Goal: Information Seeking & Learning: Check status

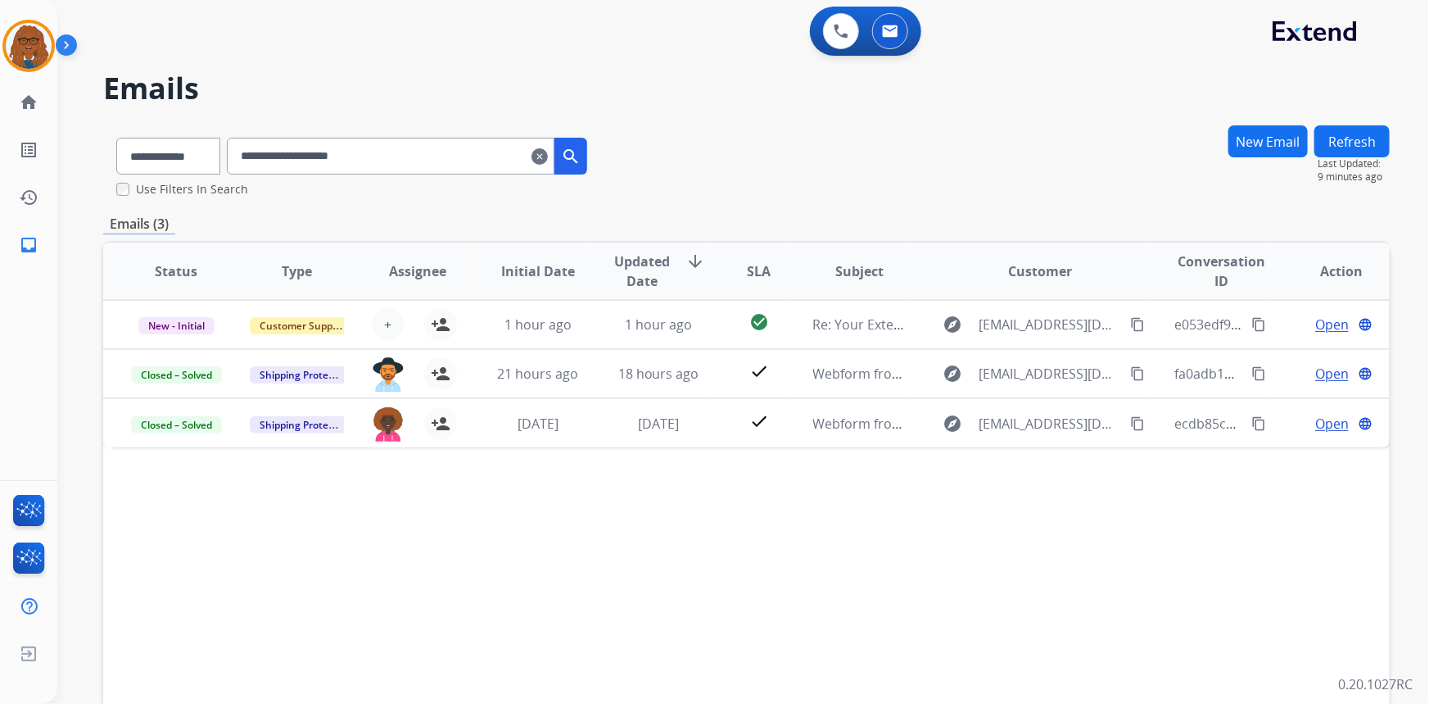
click at [548, 153] on mat-icon "clear" at bounding box center [540, 157] width 16 height 20
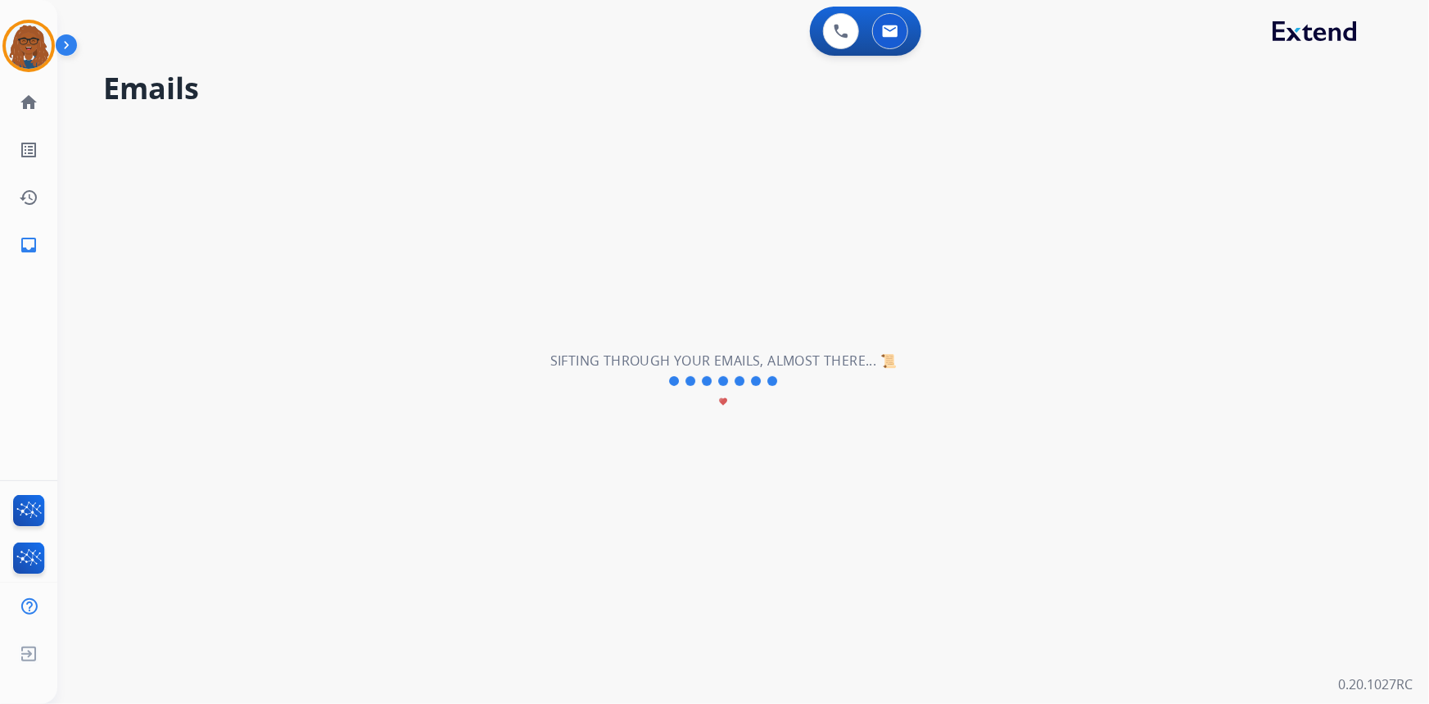
select select "**********"
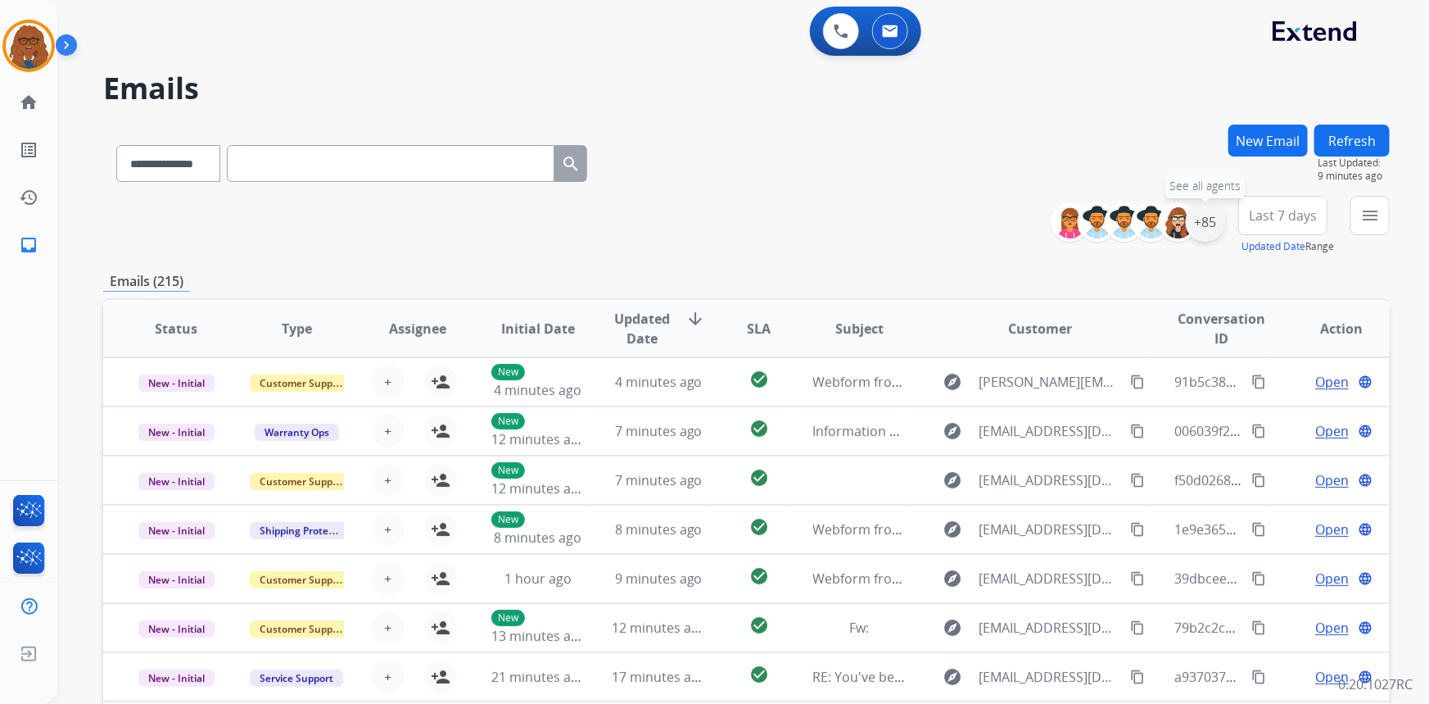
click at [1203, 210] on div "+85" at bounding box center [1205, 221] width 39 height 39
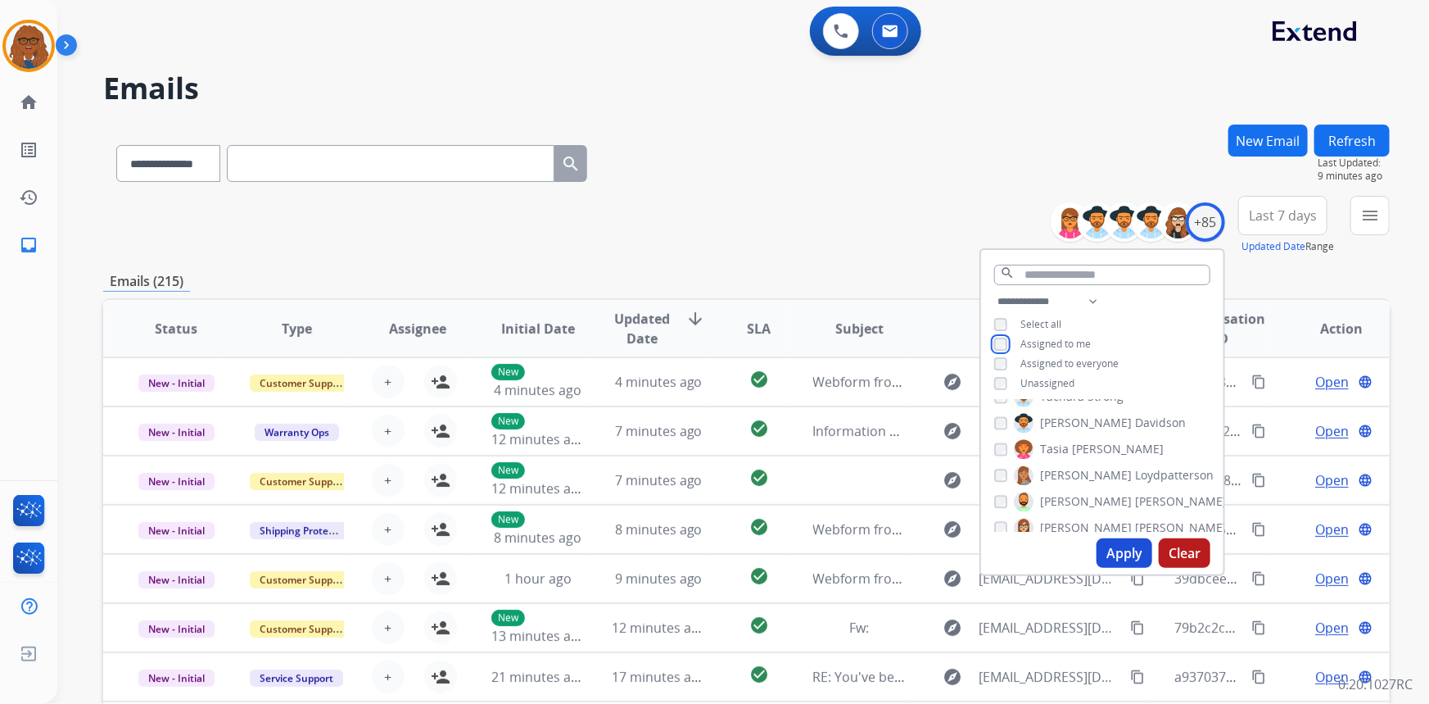
scroll to position [1936, 0]
click at [1108, 551] on button "Apply" at bounding box center [1125, 552] width 56 height 29
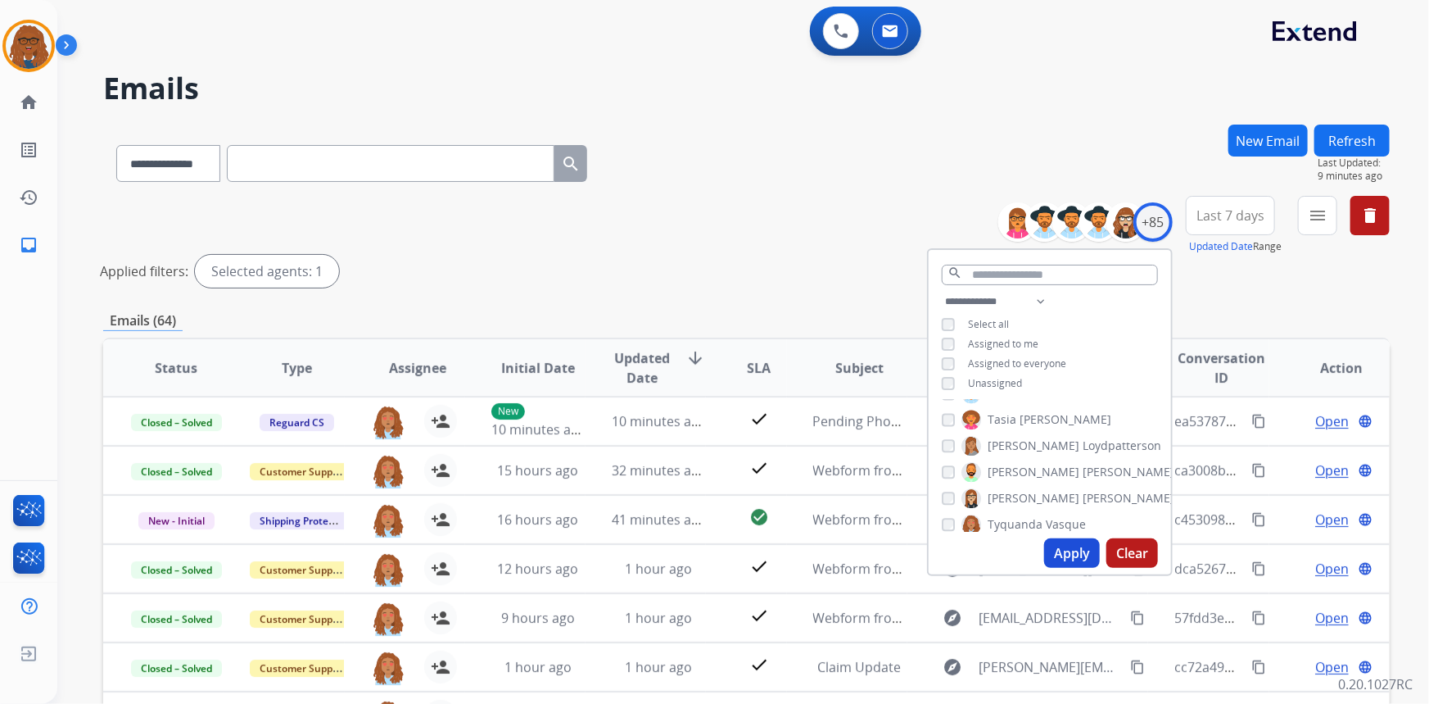
click at [1229, 212] on span "Last 7 days" at bounding box center [1231, 215] width 68 height 7
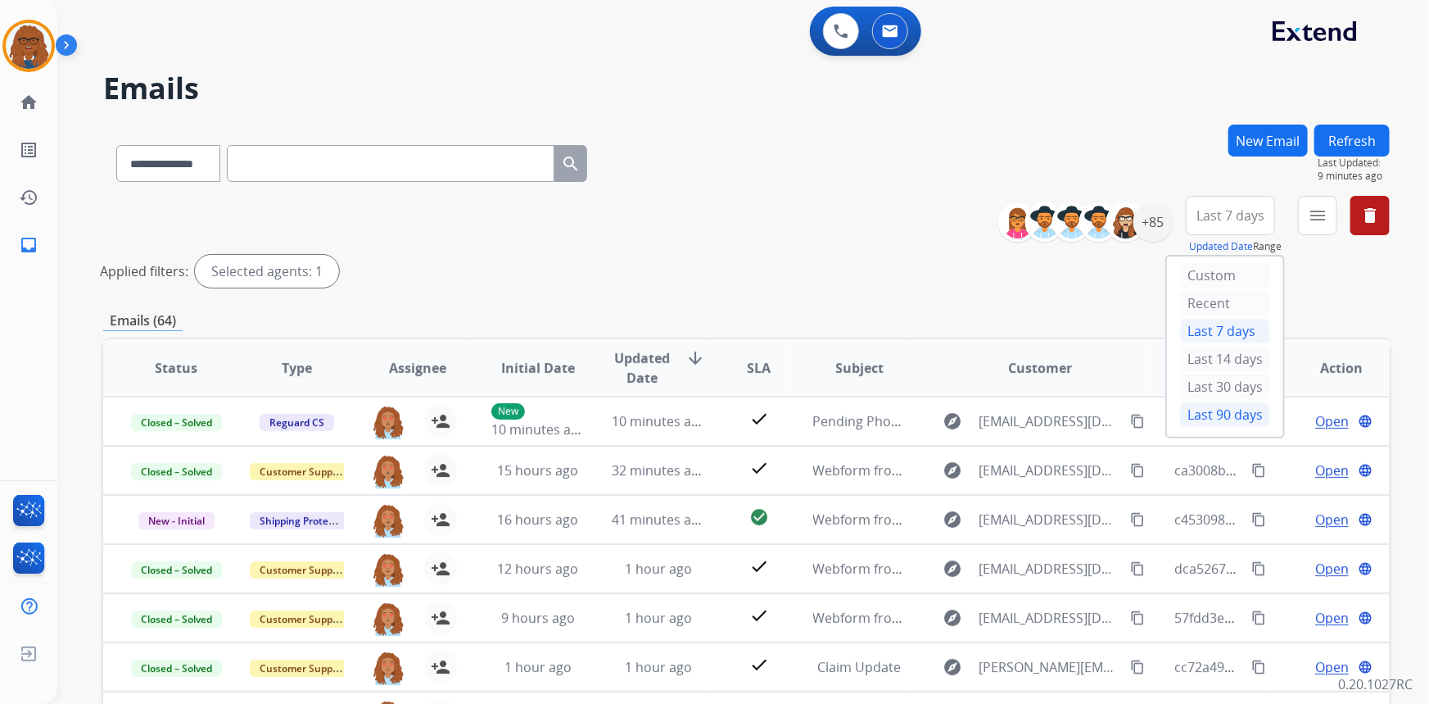
click at [1198, 410] on div "Last 90 days" at bounding box center [1225, 414] width 90 height 25
click at [1315, 213] on mat-icon "menu" at bounding box center [1318, 216] width 20 height 20
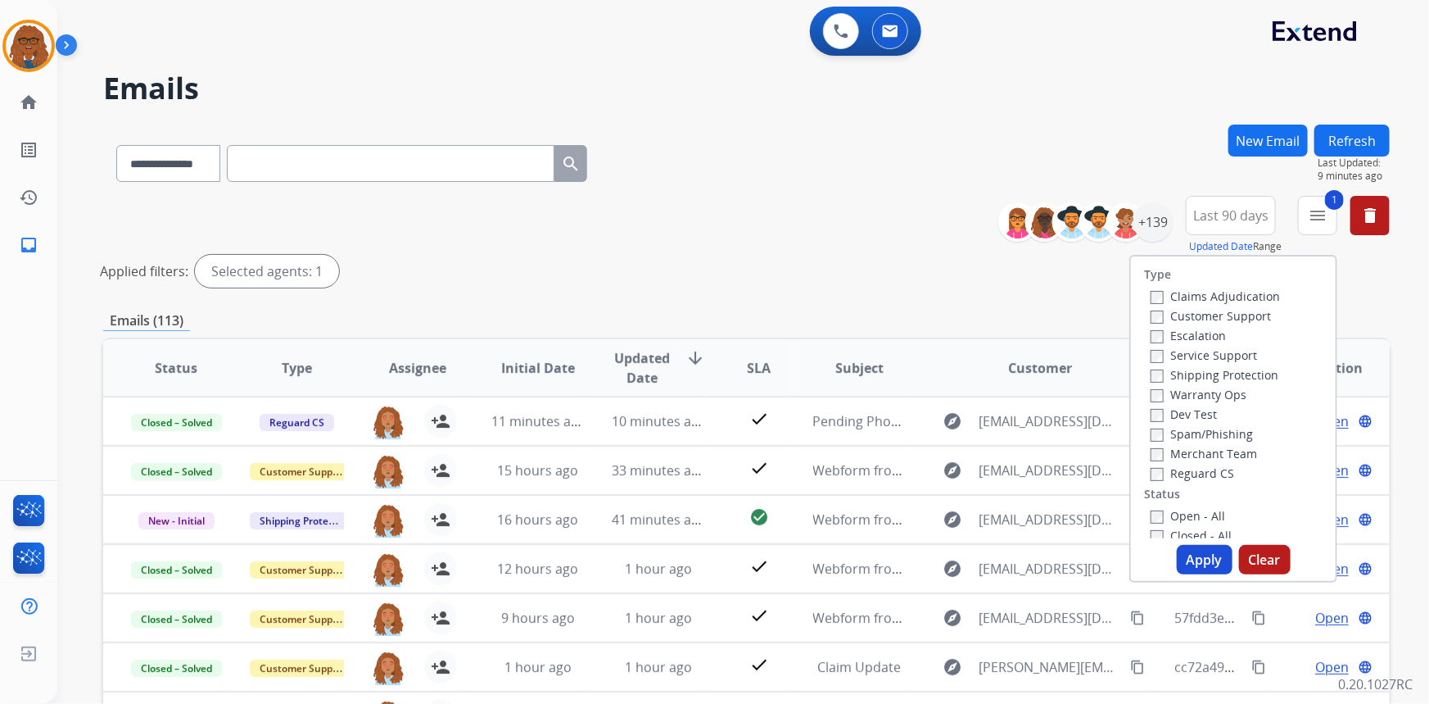
click at [1190, 564] on button "Apply" at bounding box center [1205, 559] width 56 height 29
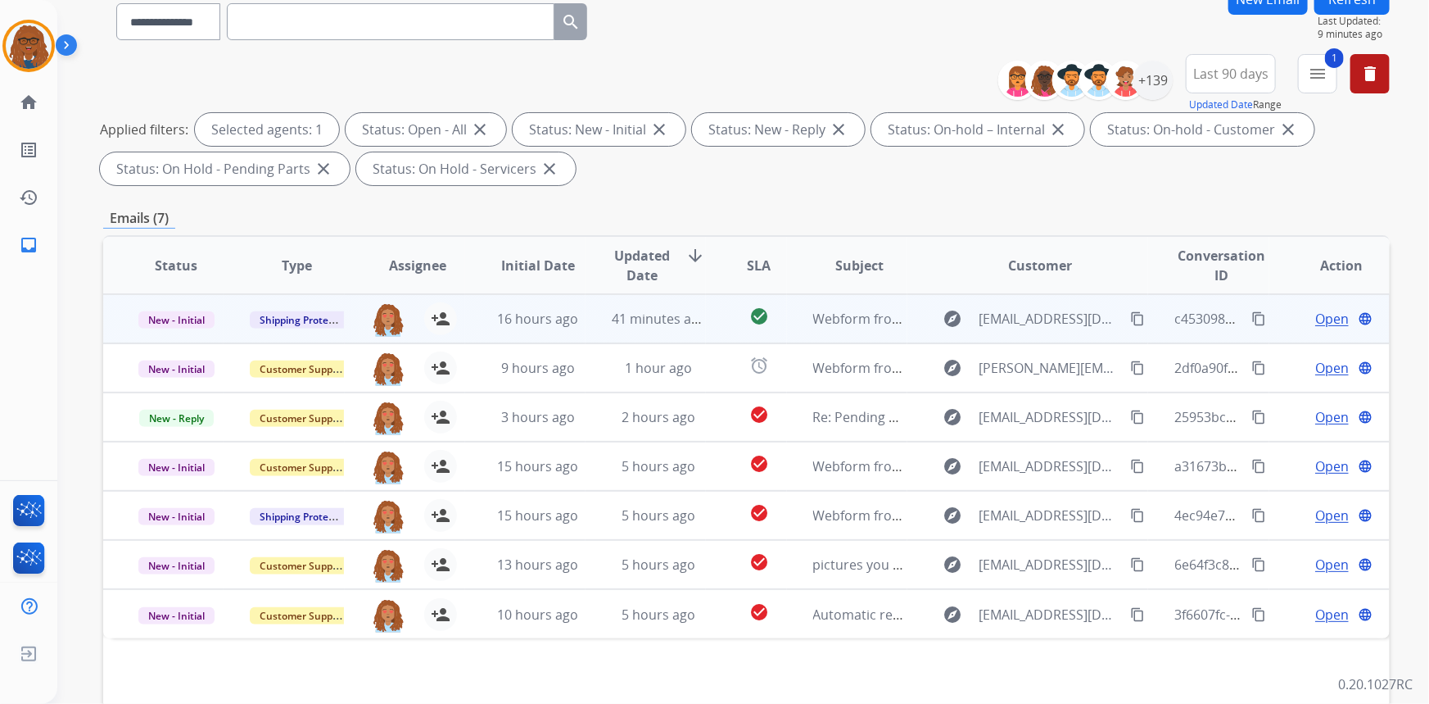
scroll to position [148, 0]
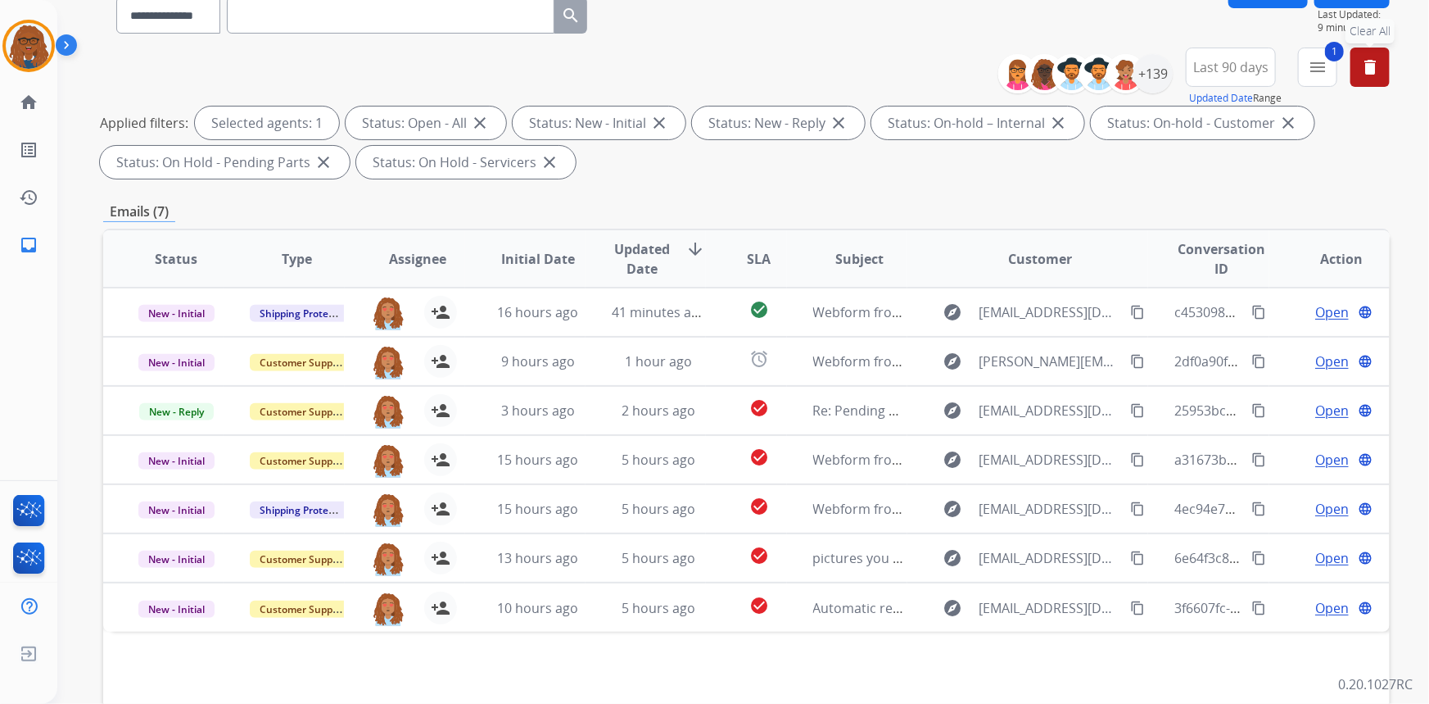
click at [1372, 68] on mat-icon "delete" at bounding box center [1371, 67] width 20 height 20
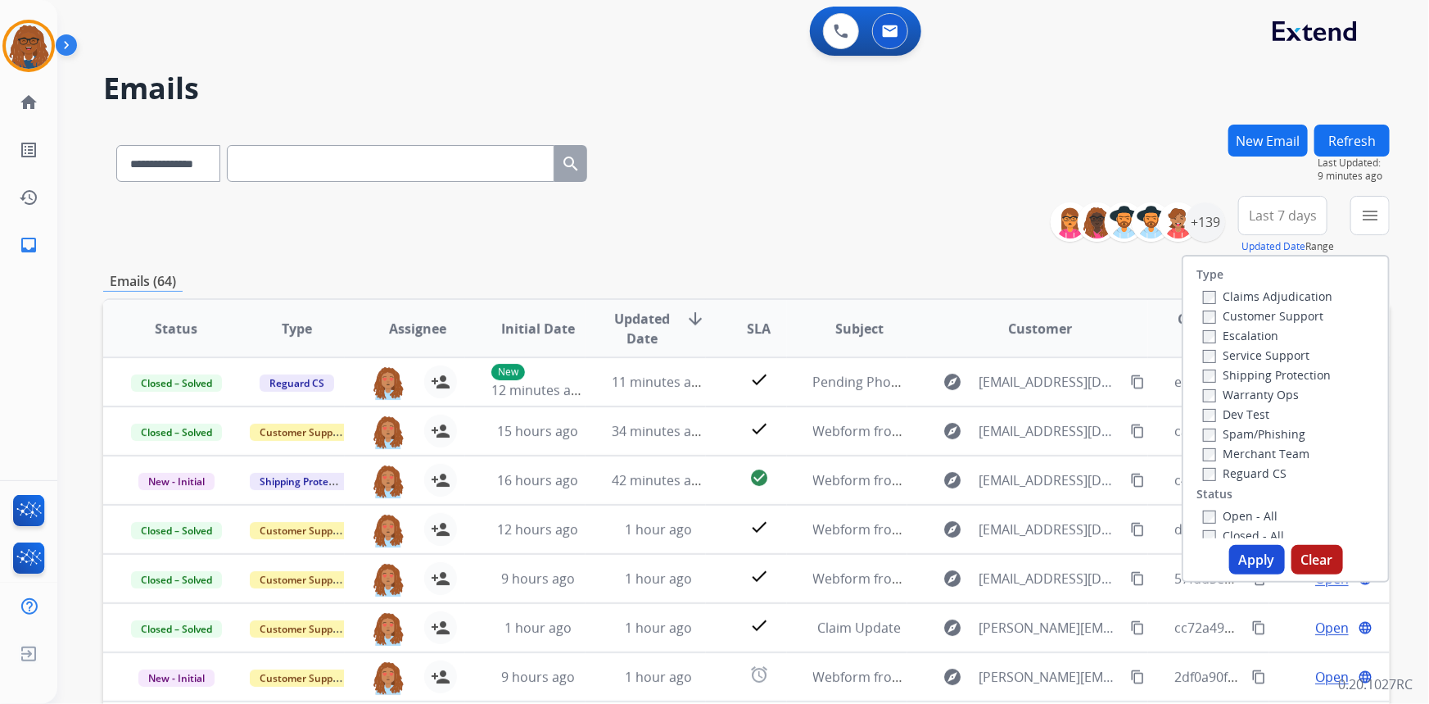
click at [1101, 281] on div "Emails (64)" at bounding box center [746, 281] width 1287 height 20
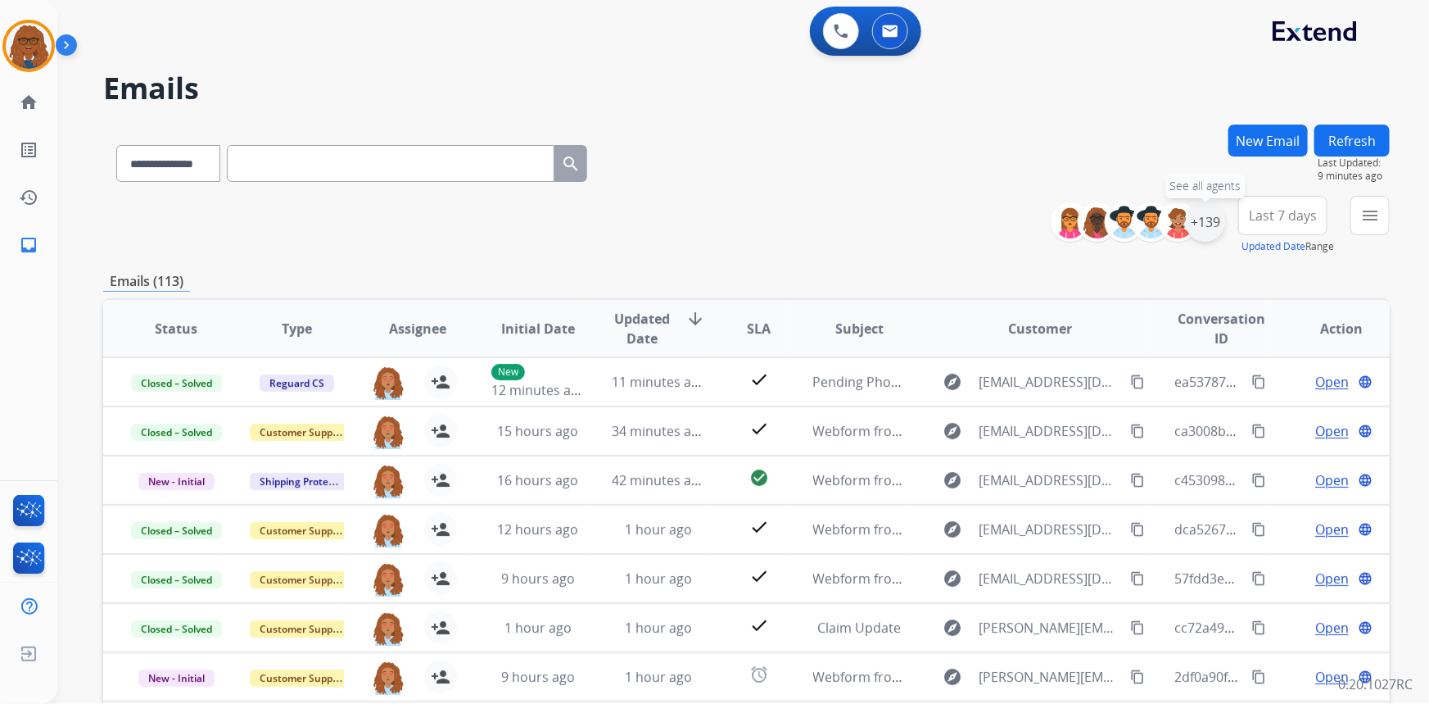
click at [1212, 215] on div "+139" at bounding box center [1205, 221] width 39 height 39
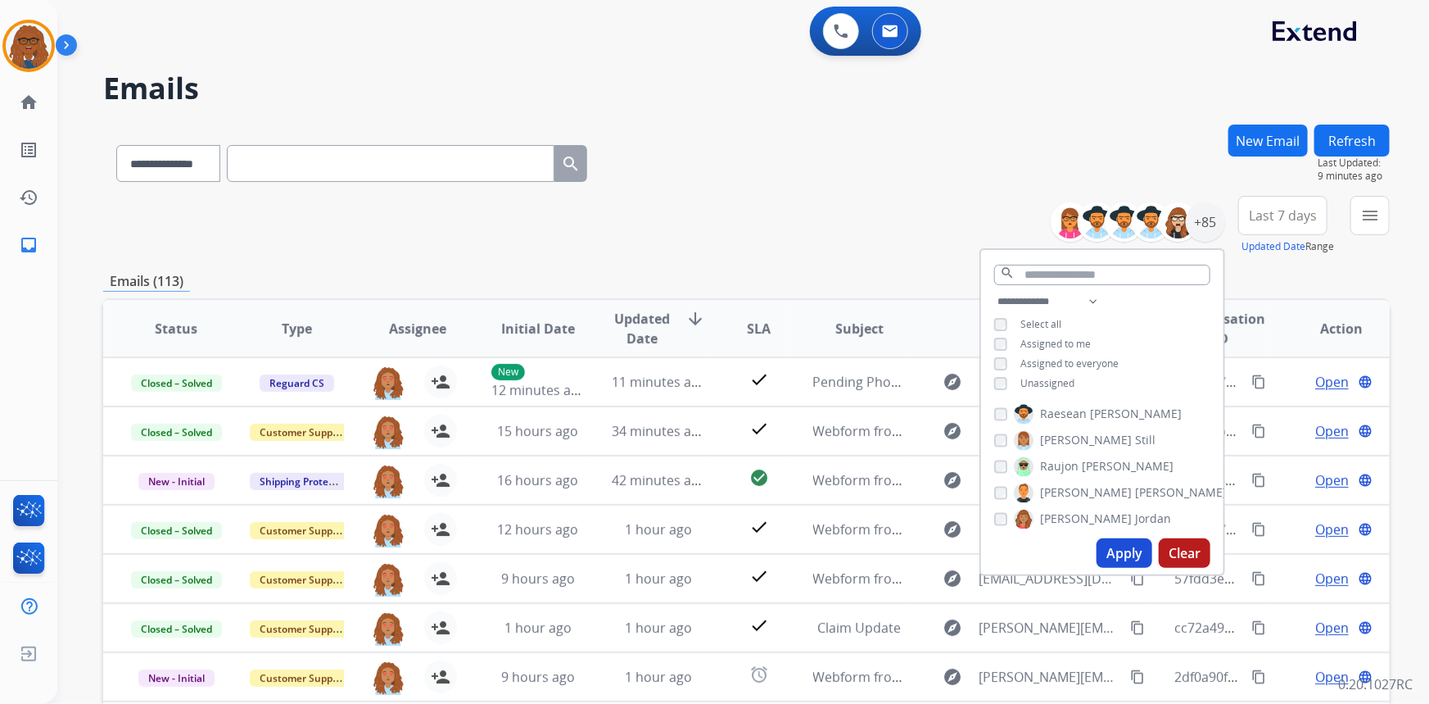
scroll to position [1654, 0]
click at [1111, 551] on button "Apply" at bounding box center [1125, 552] width 56 height 29
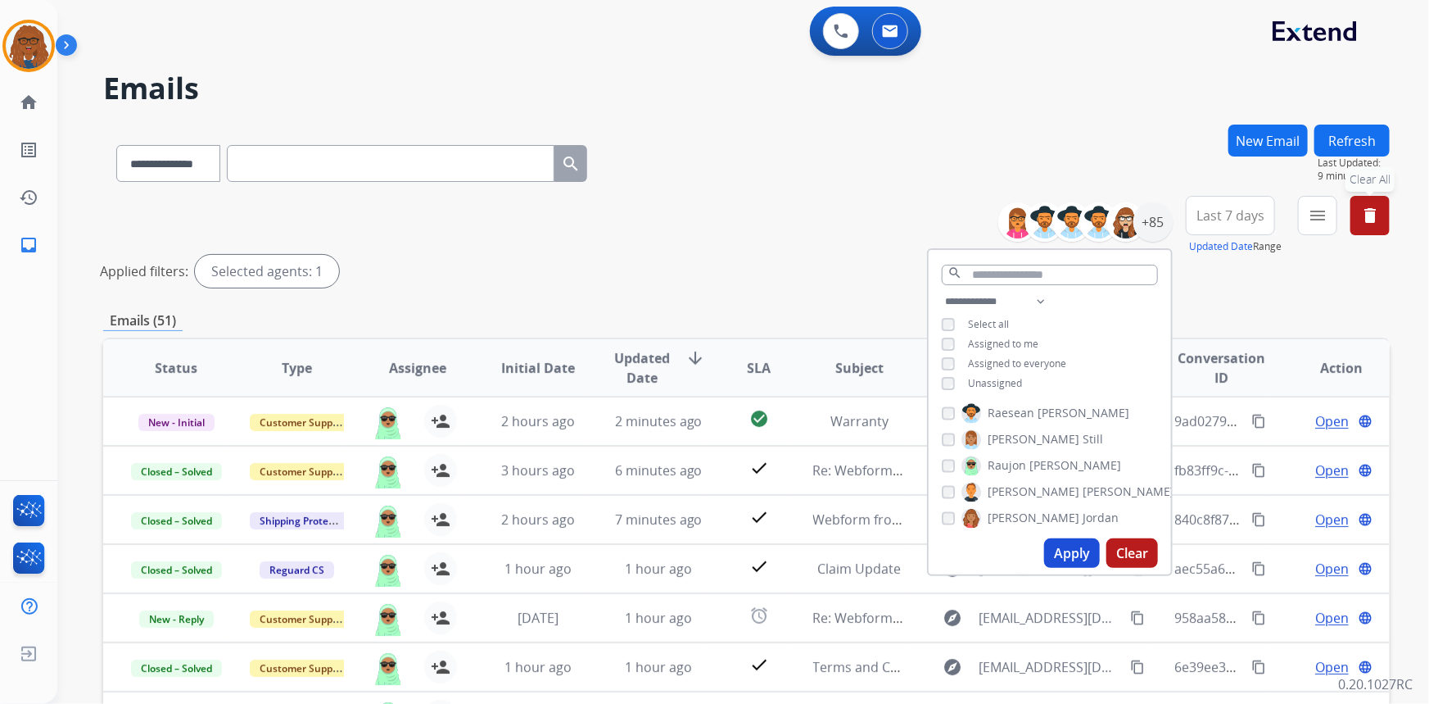
click at [1243, 212] on span "Last 7 days" at bounding box center [1231, 215] width 68 height 7
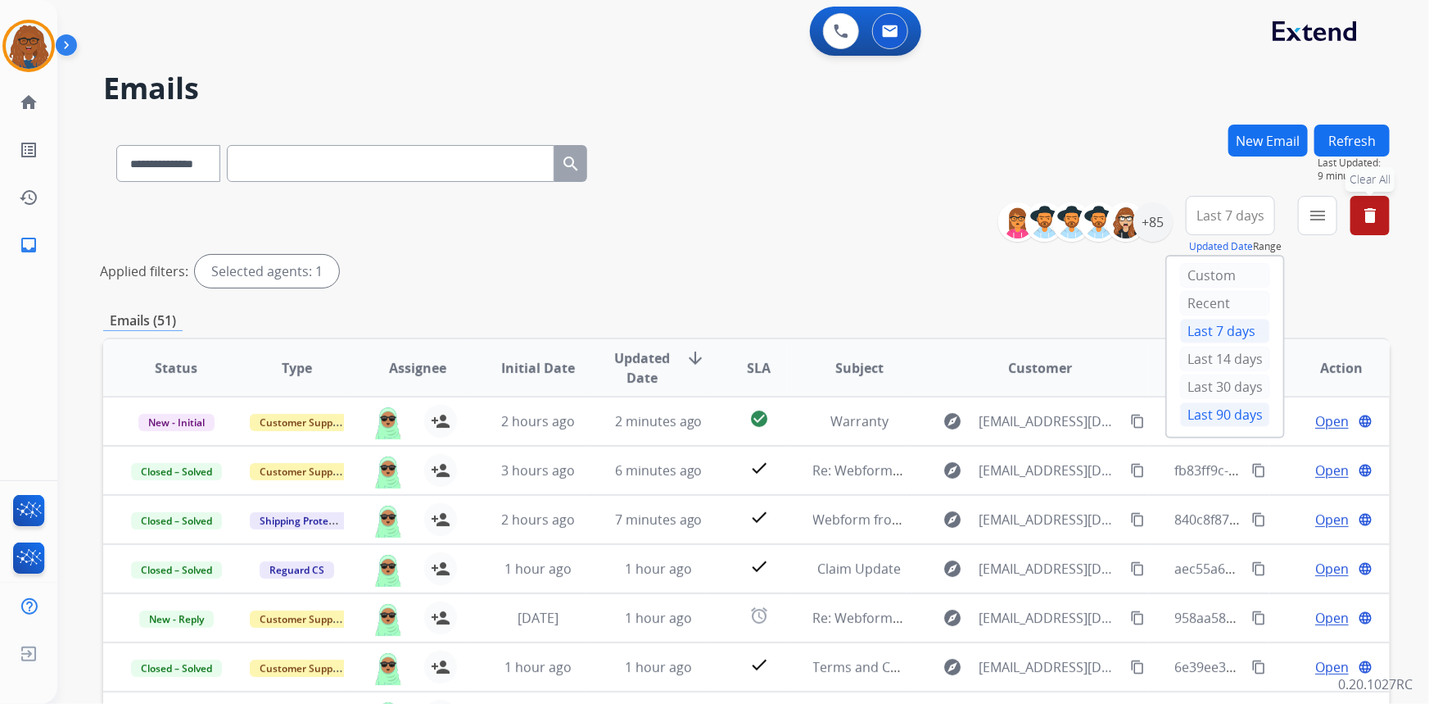
click at [1219, 409] on div "Last 90 days" at bounding box center [1225, 414] width 90 height 25
click at [1311, 215] on mat-icon "menu" at bounding box center [1318, 216] width 20 height 20
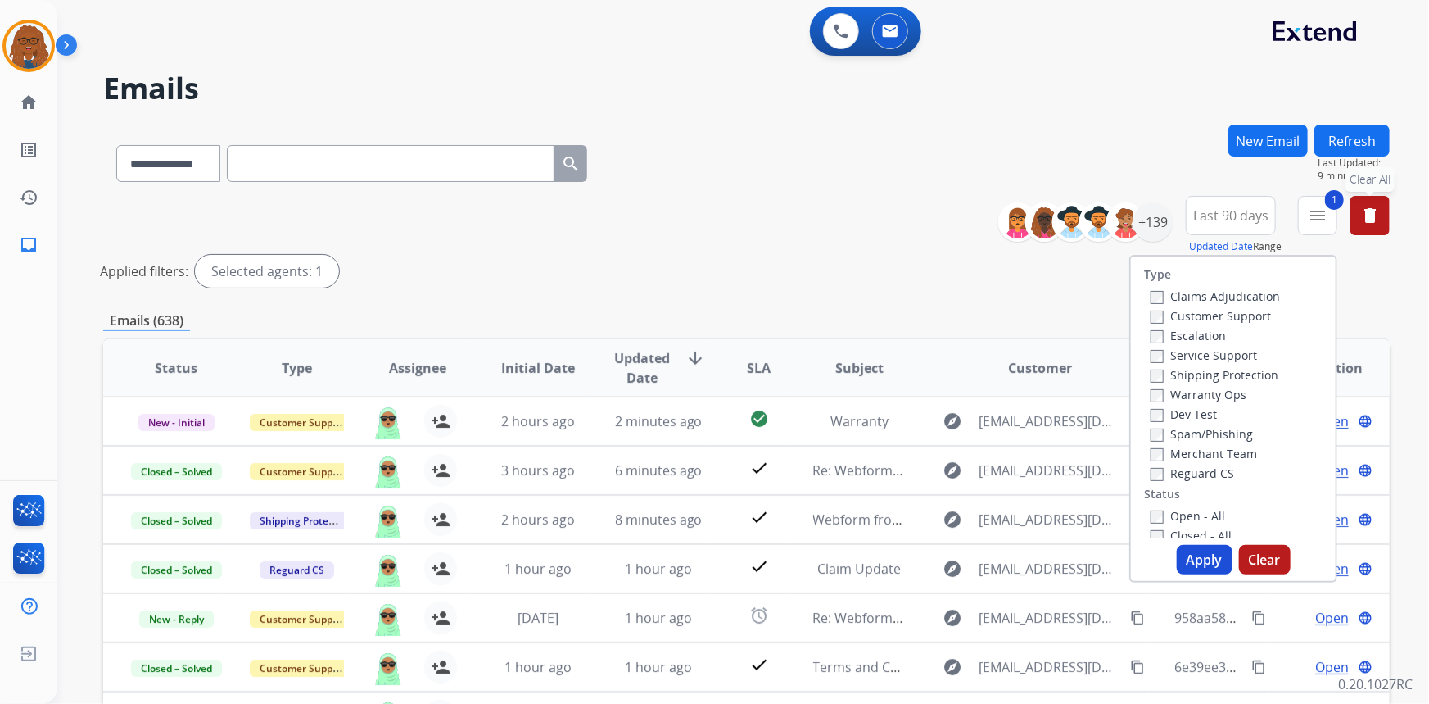
click at [1198, 550] on button "Apply" at bounding box center [1205, 559] width 56 height 29
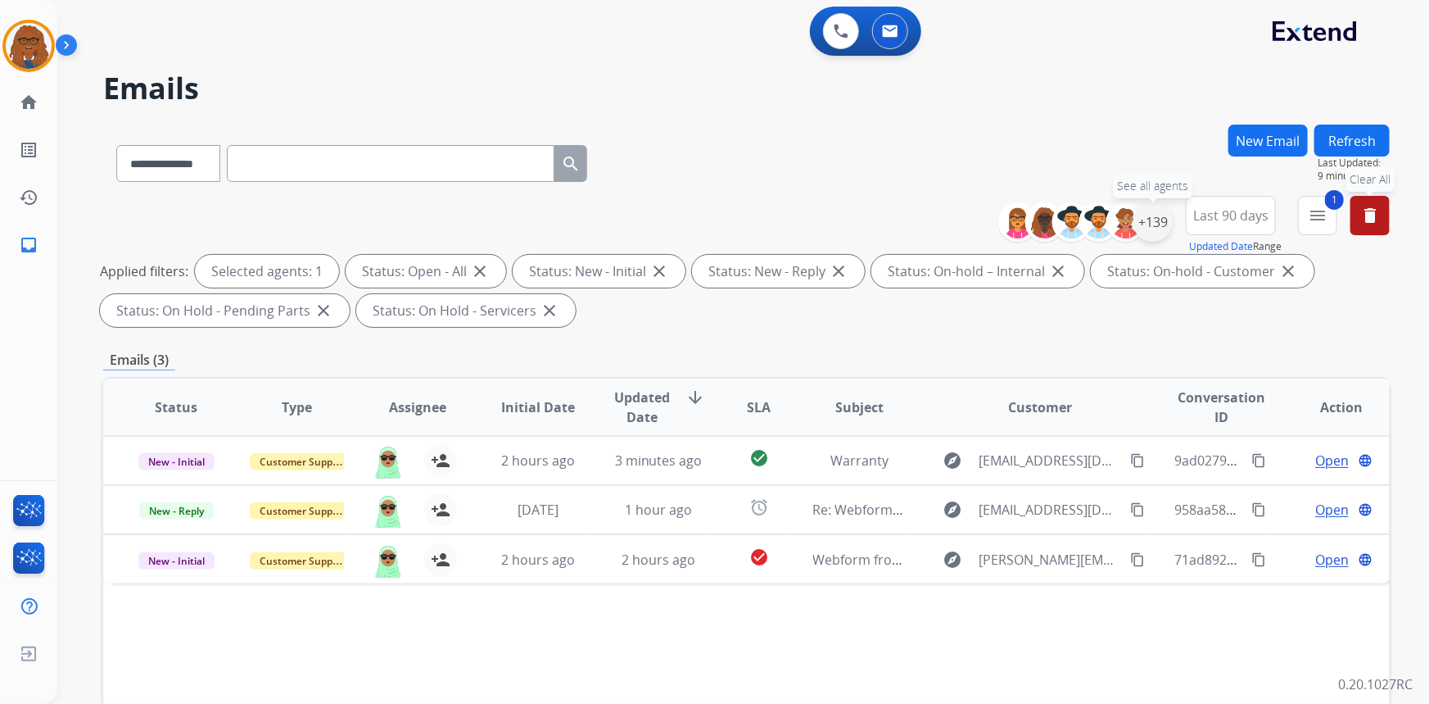
click at [1158, 223] on div "+139" at bounding box center [1153, 221] width 39 height 39
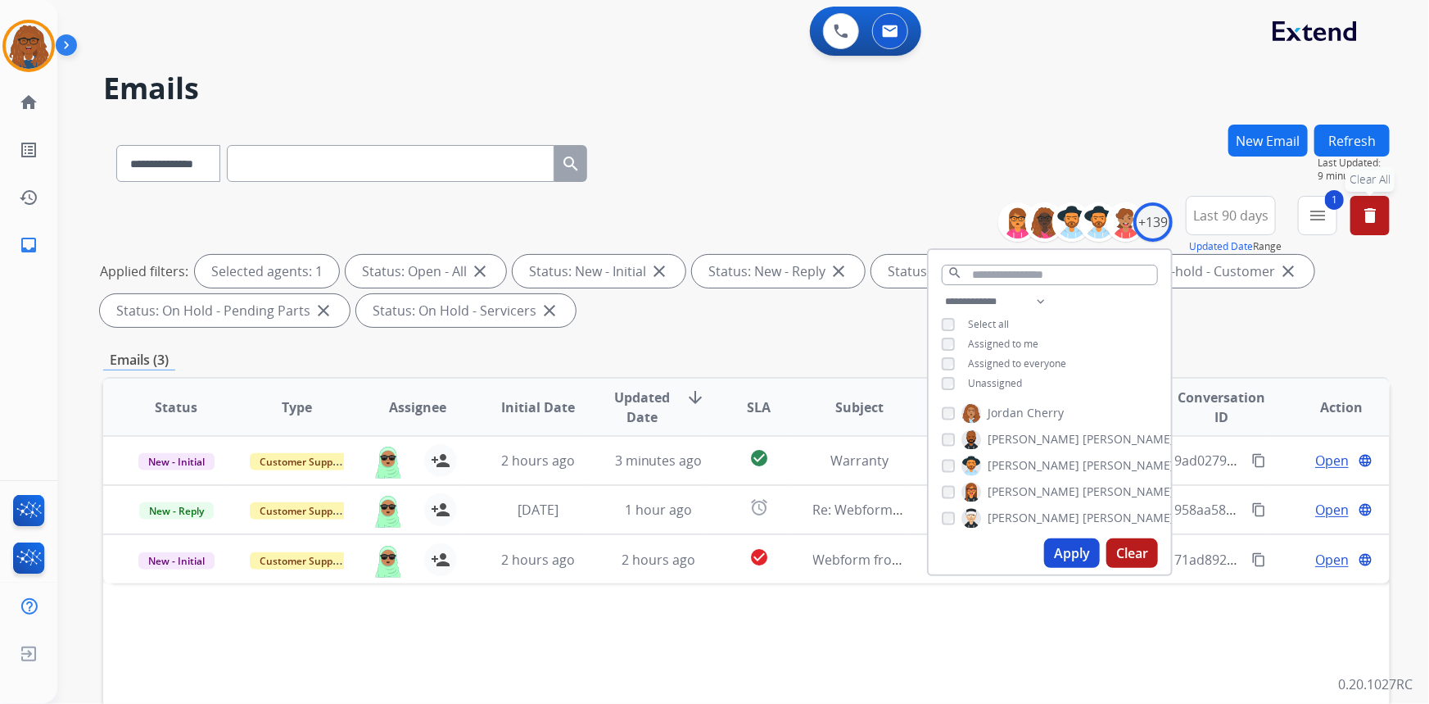
click at [1355, 226] on button "delete Clear All" at bounding box center [1370, 215] width 39 height 39
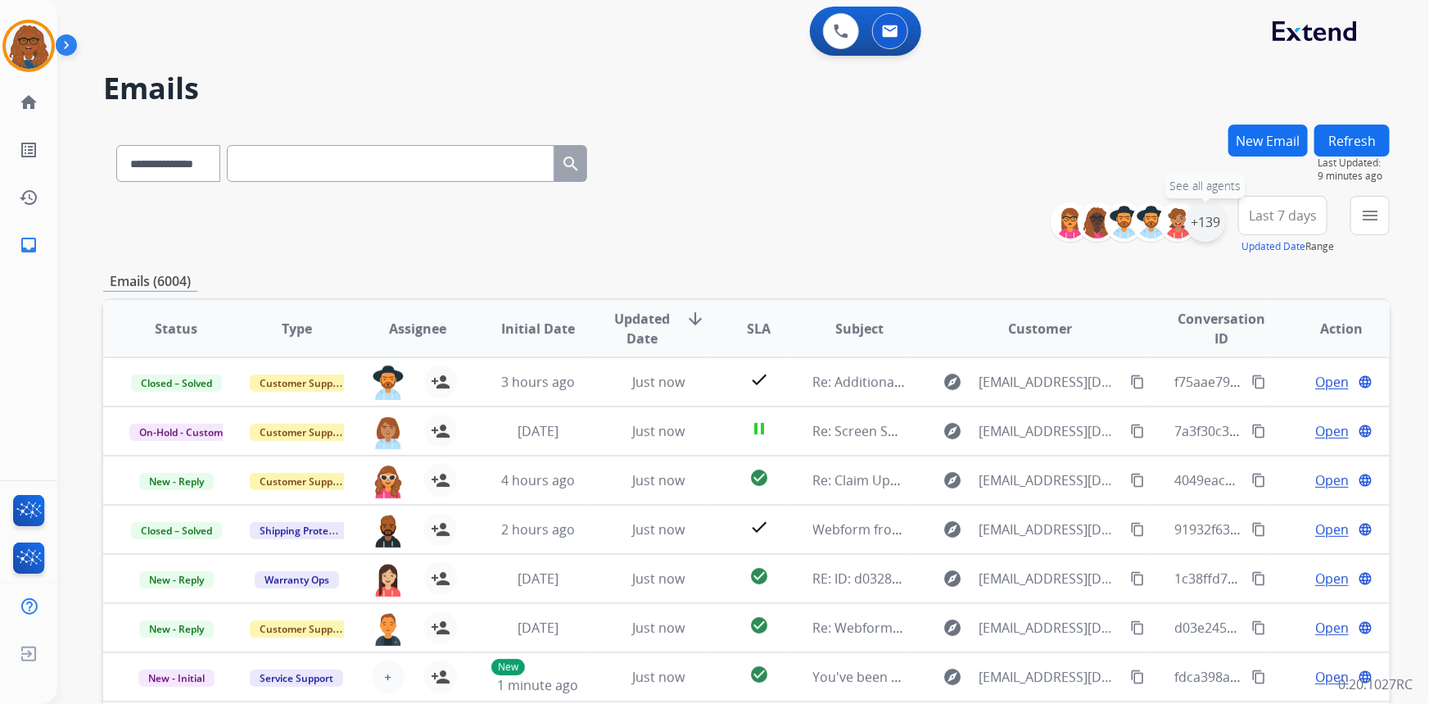
click at [1210, 225] on div "+139" at bounding box center [1205, 221] width 39 height 39
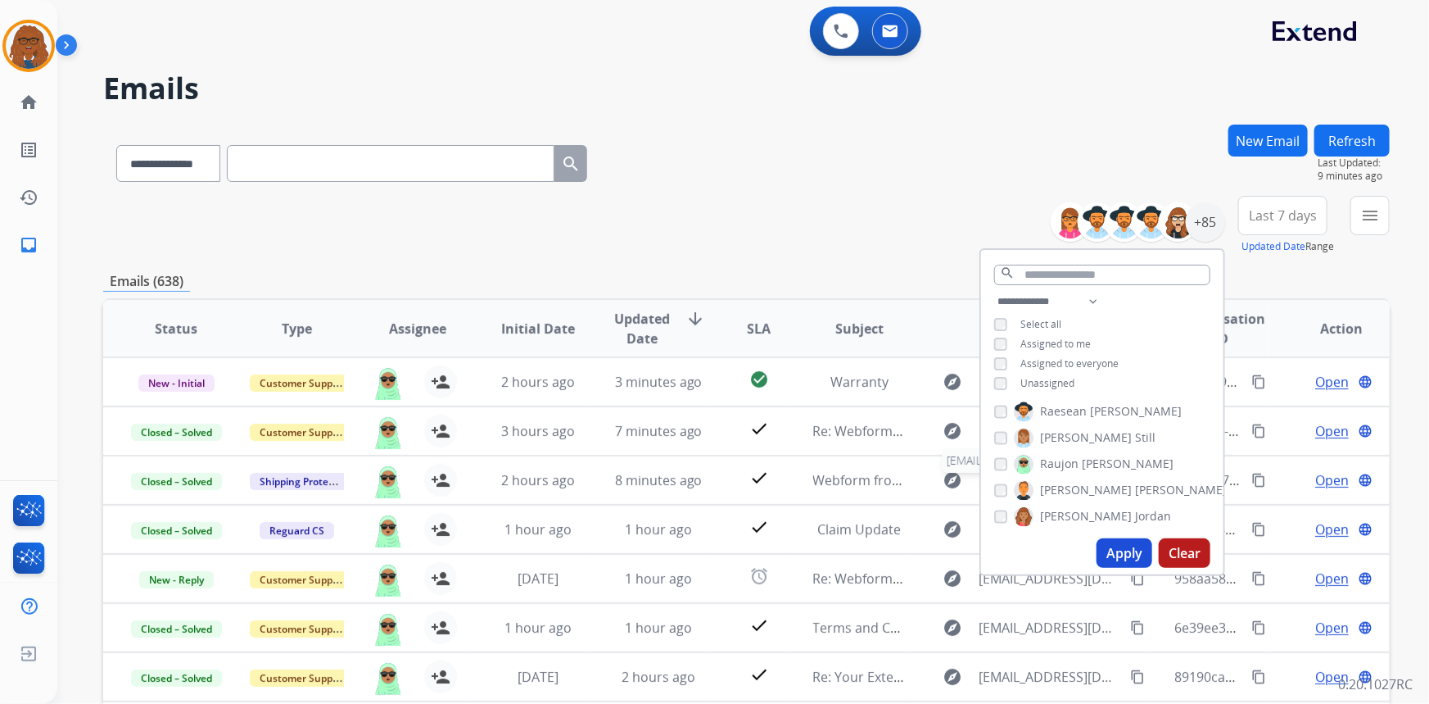
scroll to position [1, 0]
click at [1114, 547] on button "Apply" at bounding box center [1125, 552] width 56 height 29
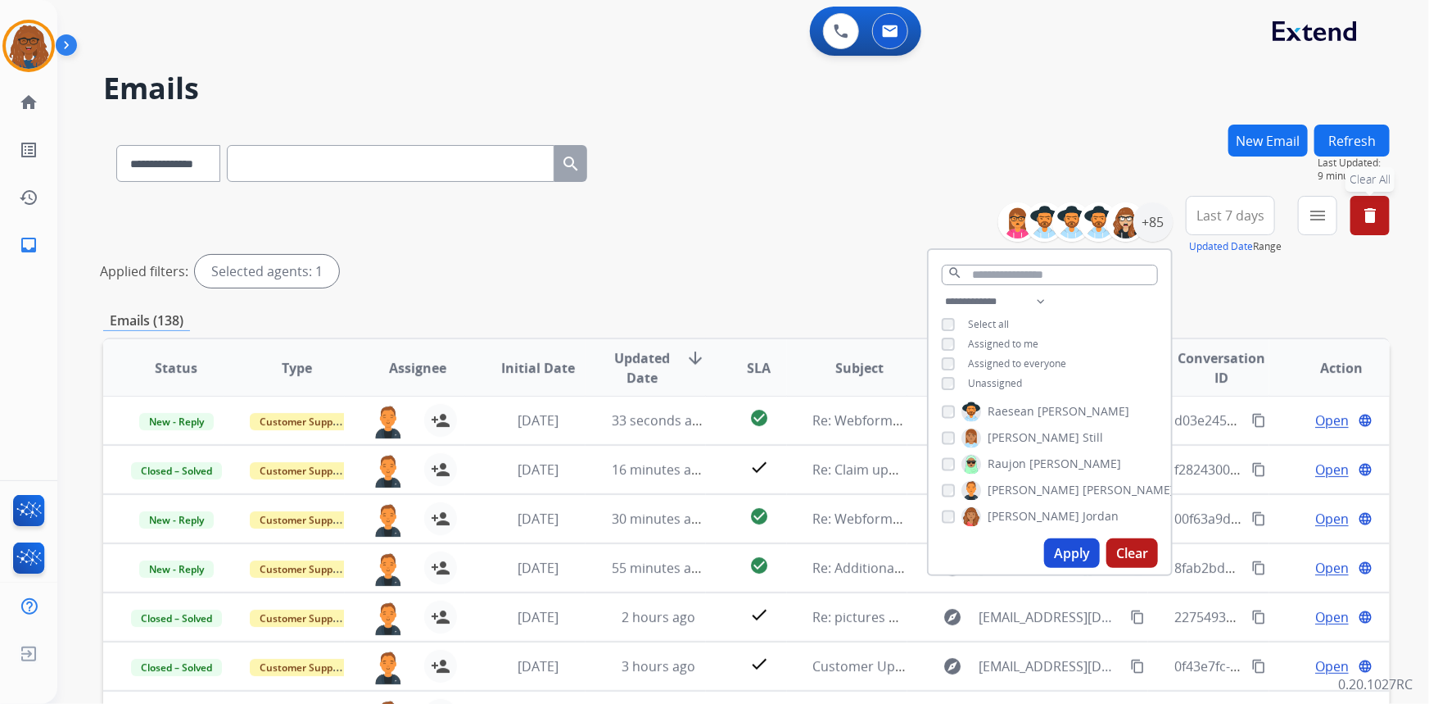
click at [1237, 212] on span "Last 7 days" at bounding box center [1231, 215] width 68 height 7
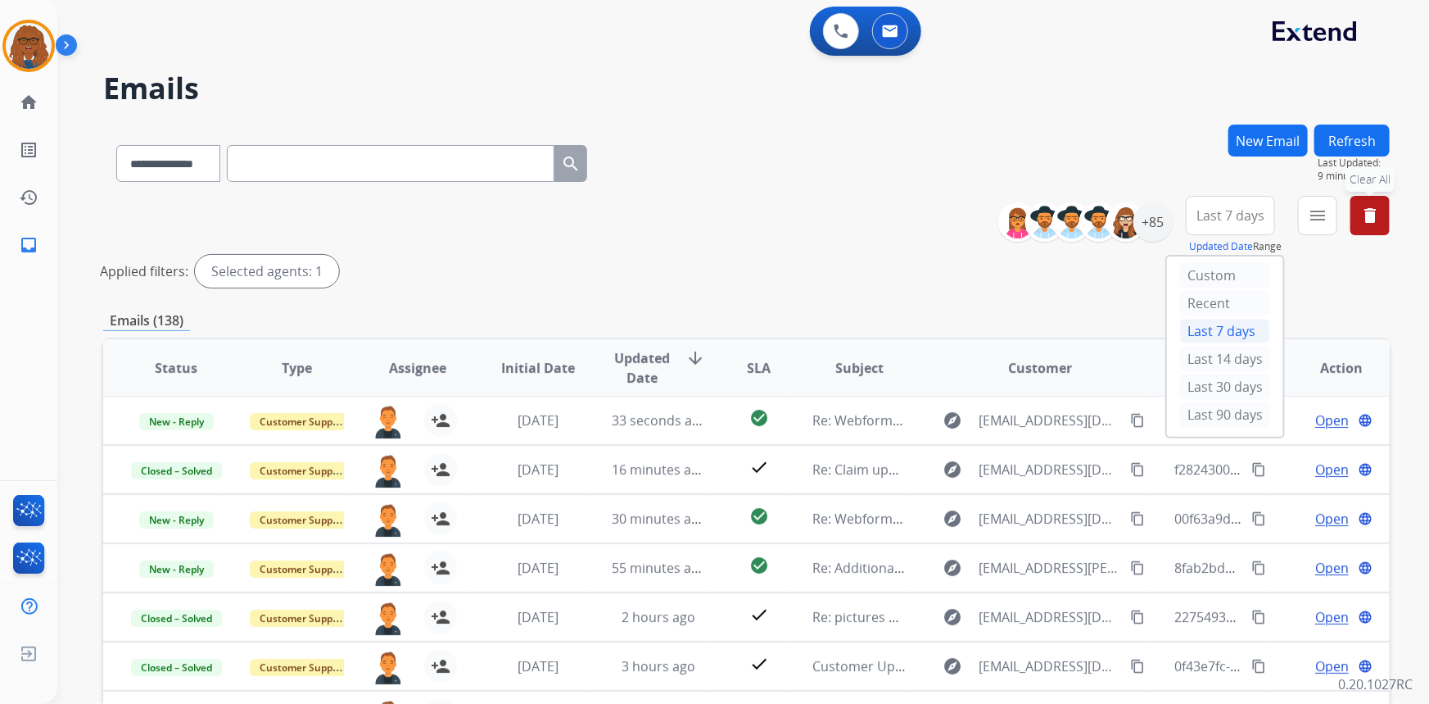
drag, startPoint x: 1189, startPoint y: 410, endPoint x: 1196, endPoint y: 404, distance: 9.3
click at [1190, 410] on div "Last 90 days" at bounding box center [1225, 414] width 90 height 25
click at [1290, 292] on div "**********" at bounding box center [746, 245] width 1287 height 98
click at [1311, 227] on button "menu Filters" at bounding box center [1317, 215] width 39 height 39
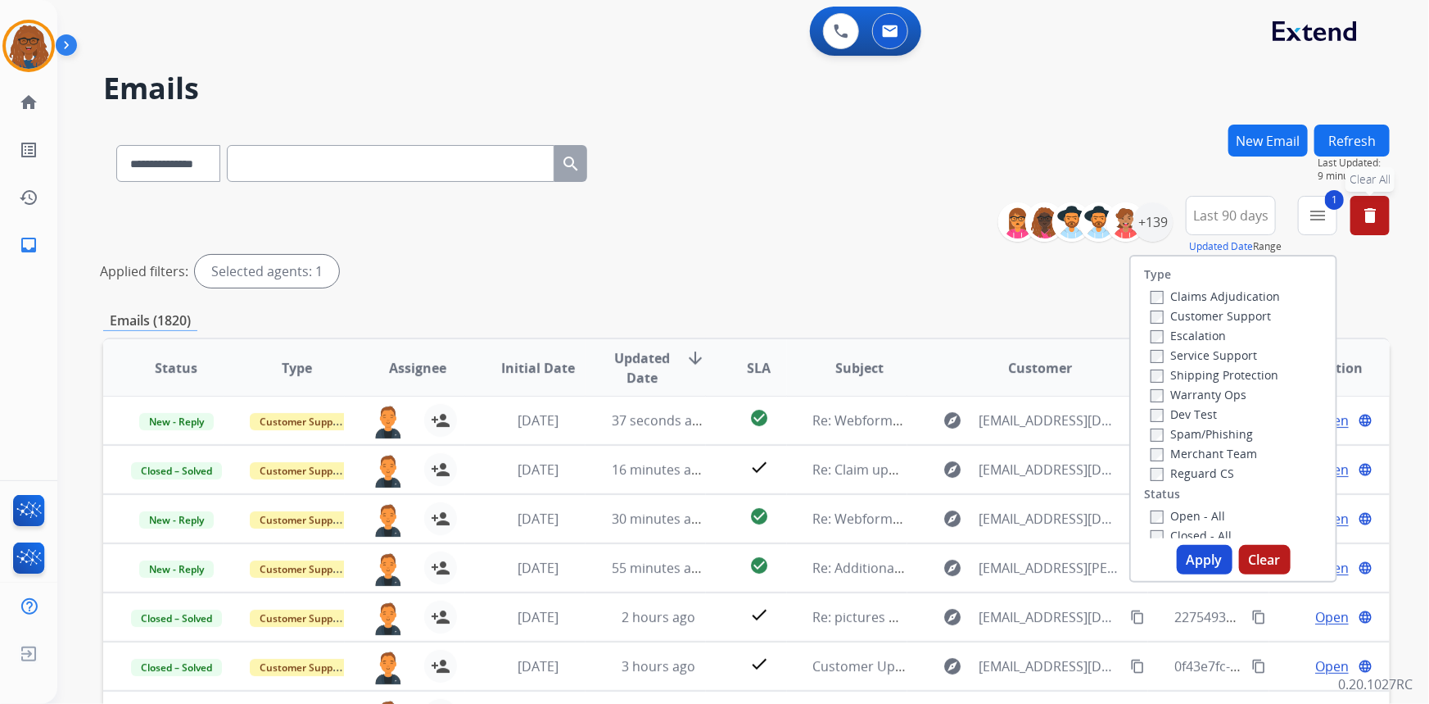
click at [1202, 564] on button "Apply" at bounding box center [1205, 559] width 56 height 29
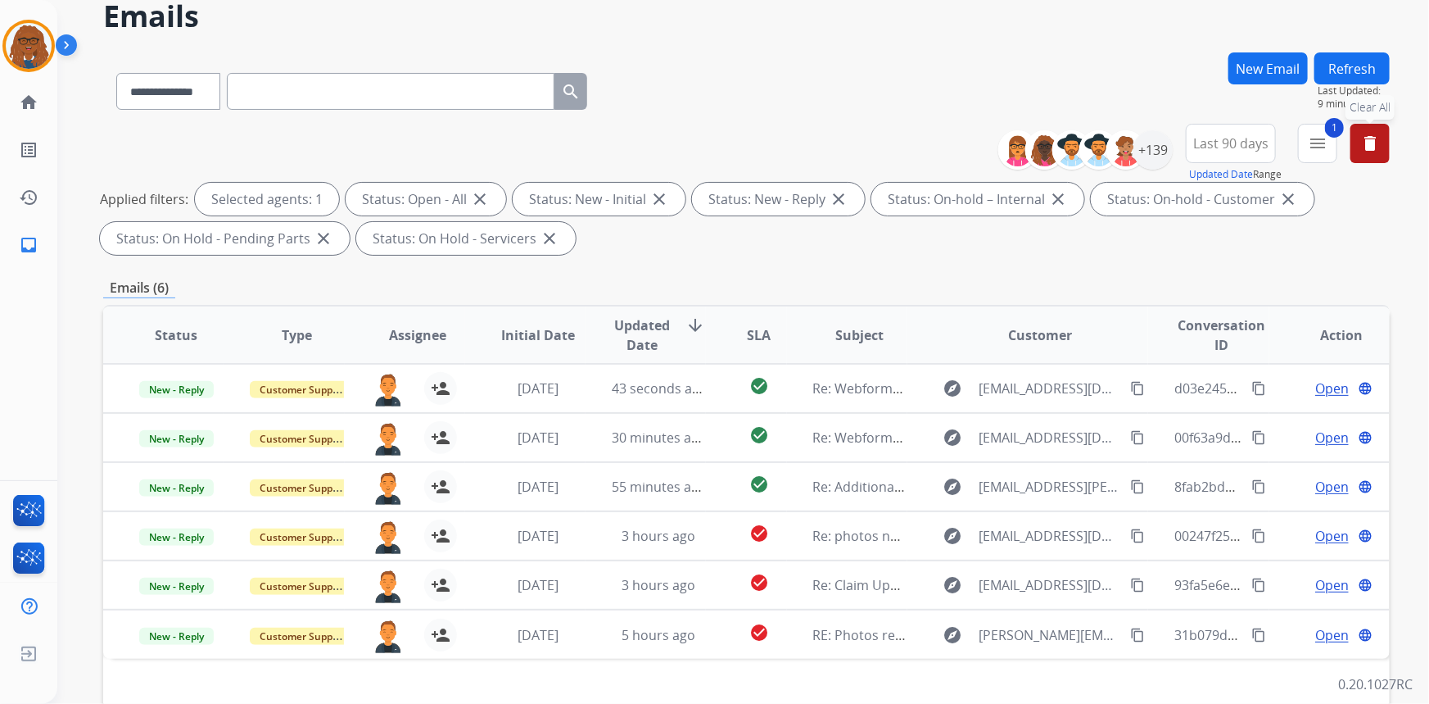
scroll to position [0, 0]
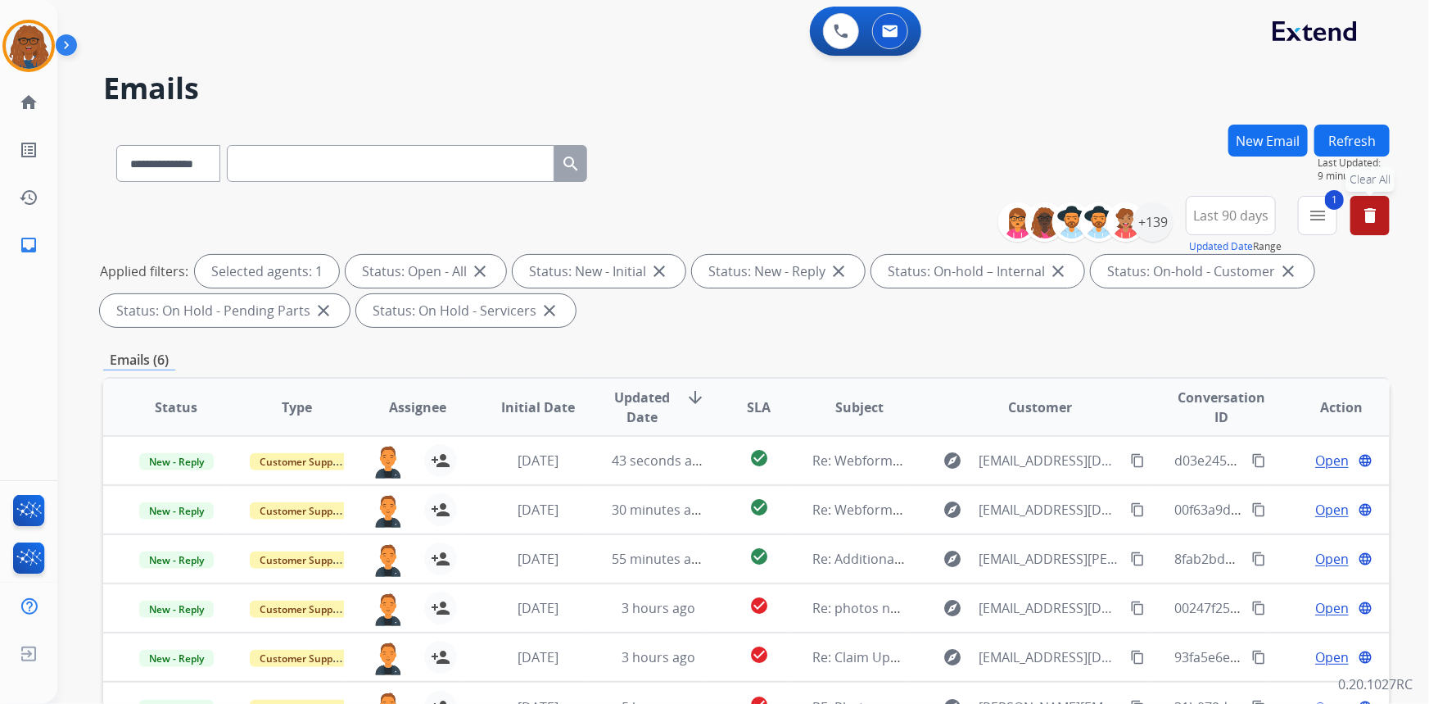
click at [1376, 213] on mat-icon "delete" at bounding box center [1371, 216] width 20 height 20
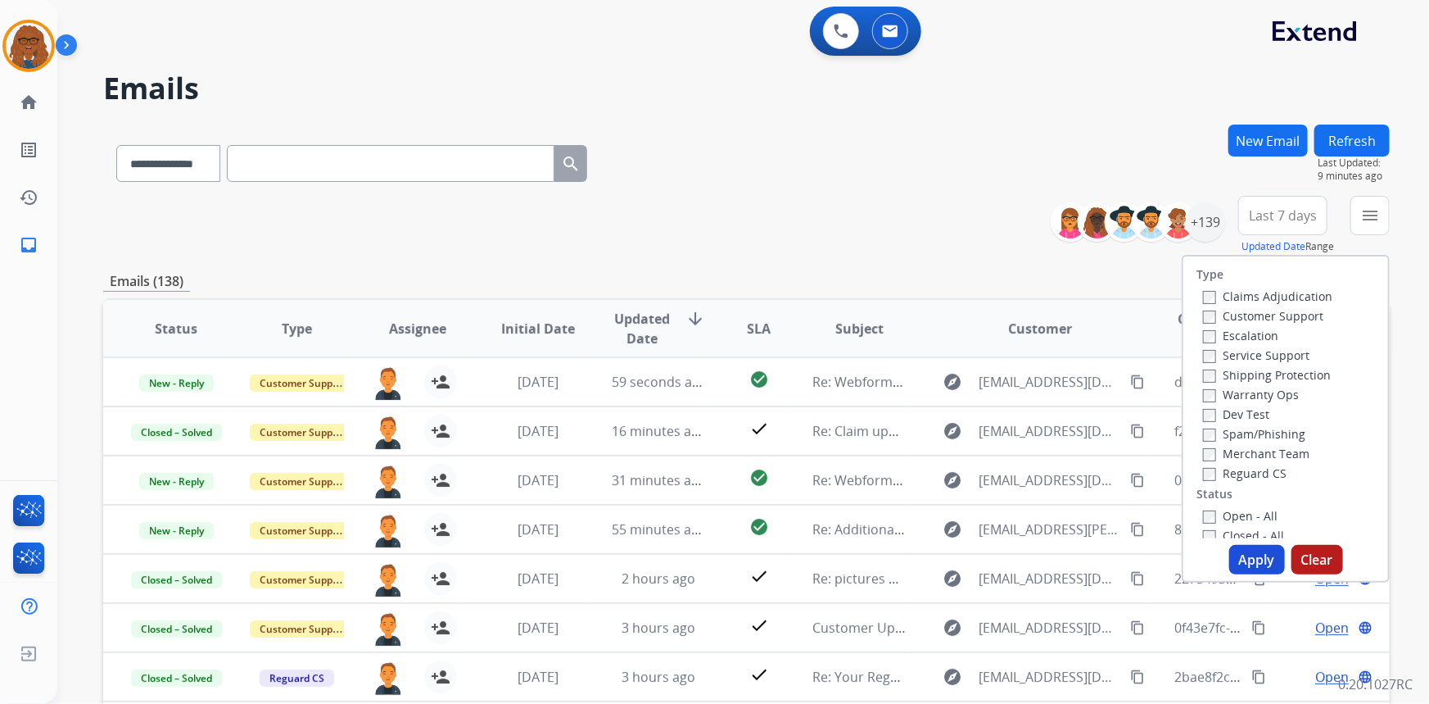
click at [1142, 278] on div "Emails (138)" at bounding box center [746, 281] width 1287 height 20
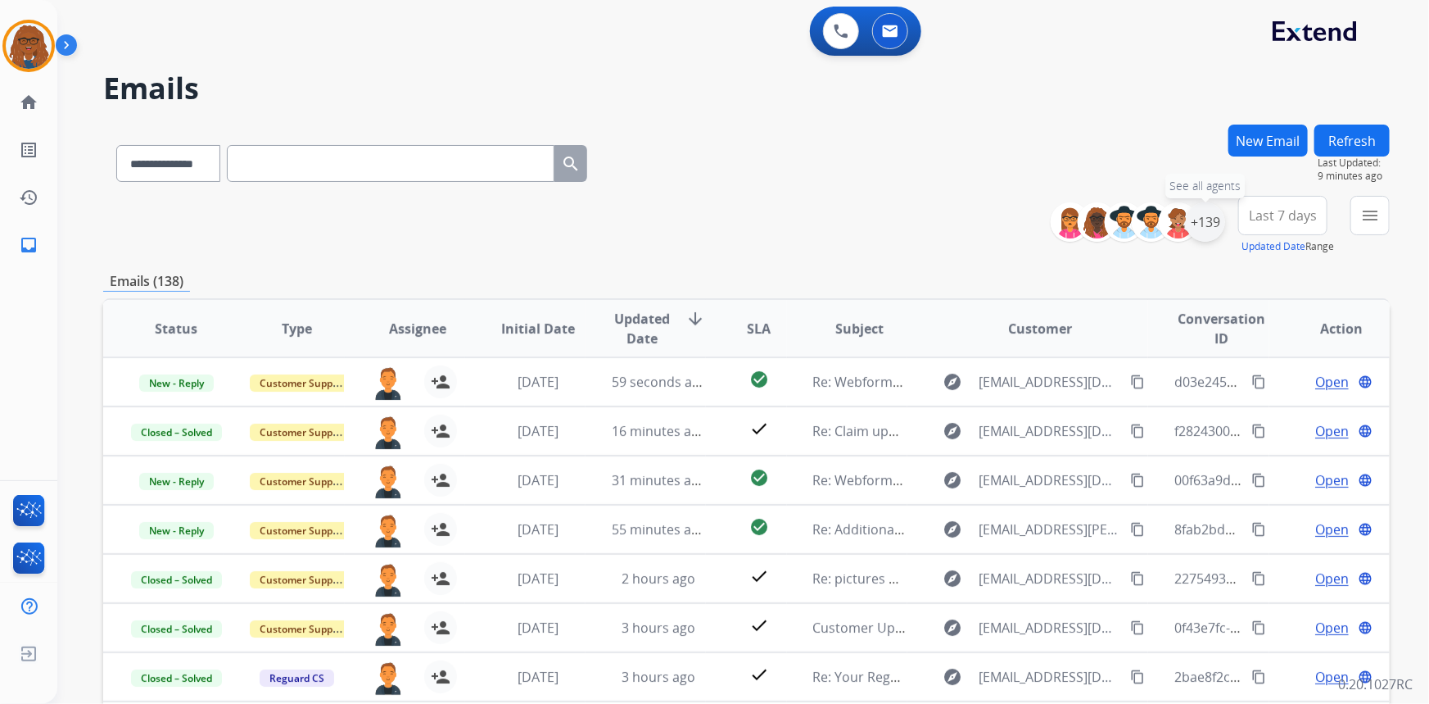
click at [1204, 225] on div "+139" at bounding box center [1205, 221] width 39 height 39
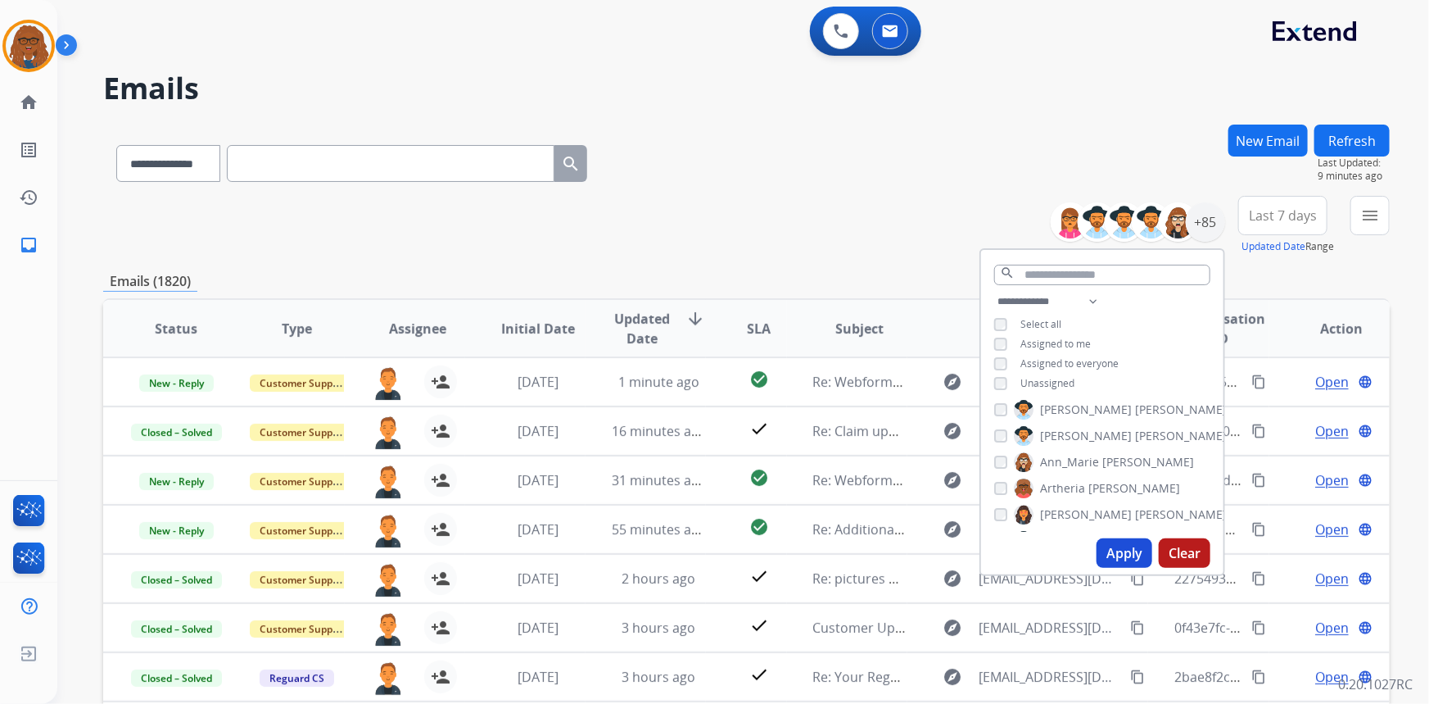
scroll to position [33, 0]
click at [1123, 554] on button "Apply" at bounding box center [1125, 552] width 56 height 29
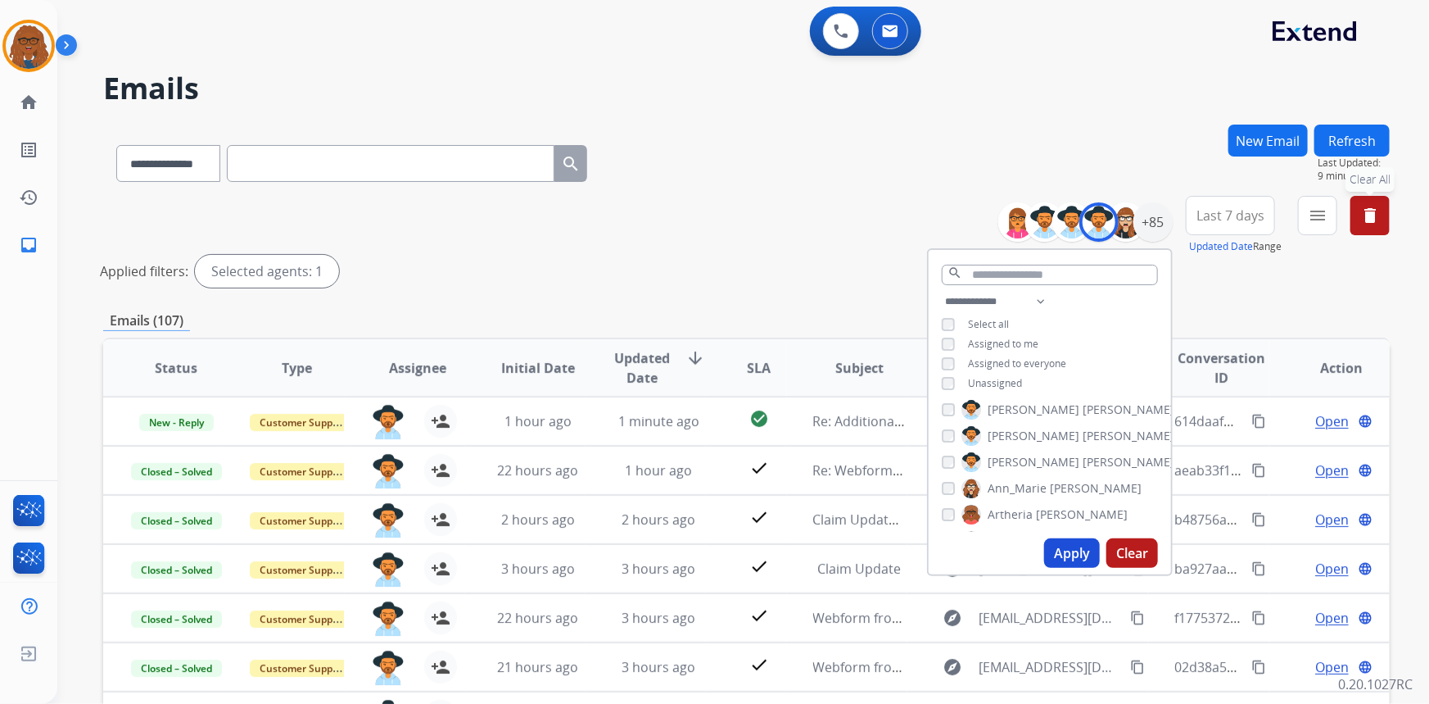
drag, startPoint x: 1238, startPoint y: 215, endPoint x: 1242, endPoint y: 233, distance: 18.3
click at [1239, 215] on span "Last 7 days" at bounding box center [1231, 215] width 68 height 7
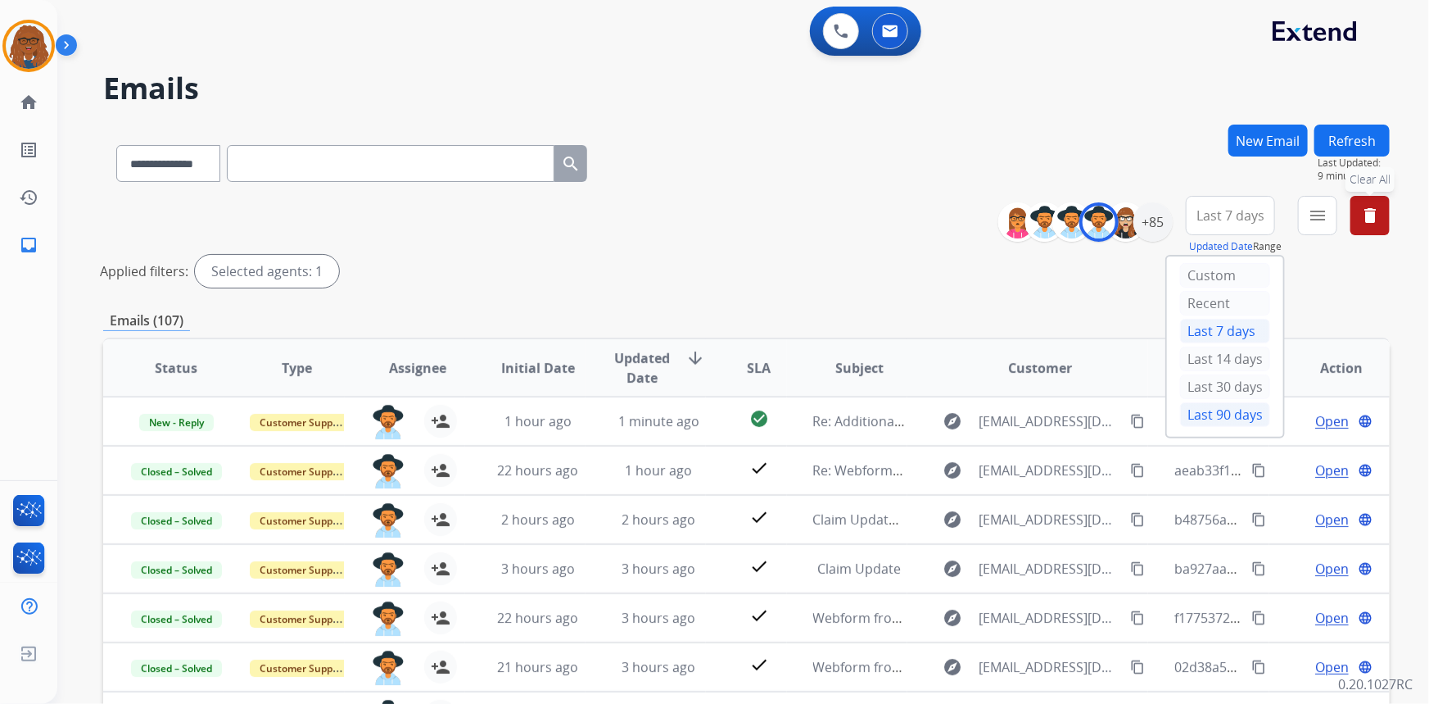
click at [1198, 414] on div "Last 90 days" at bounding box center [1225, 414] width 90 height 25
click at [1319, 206] on mat-icon "menu" at bounding box center [1318, 216] width 20 height 20
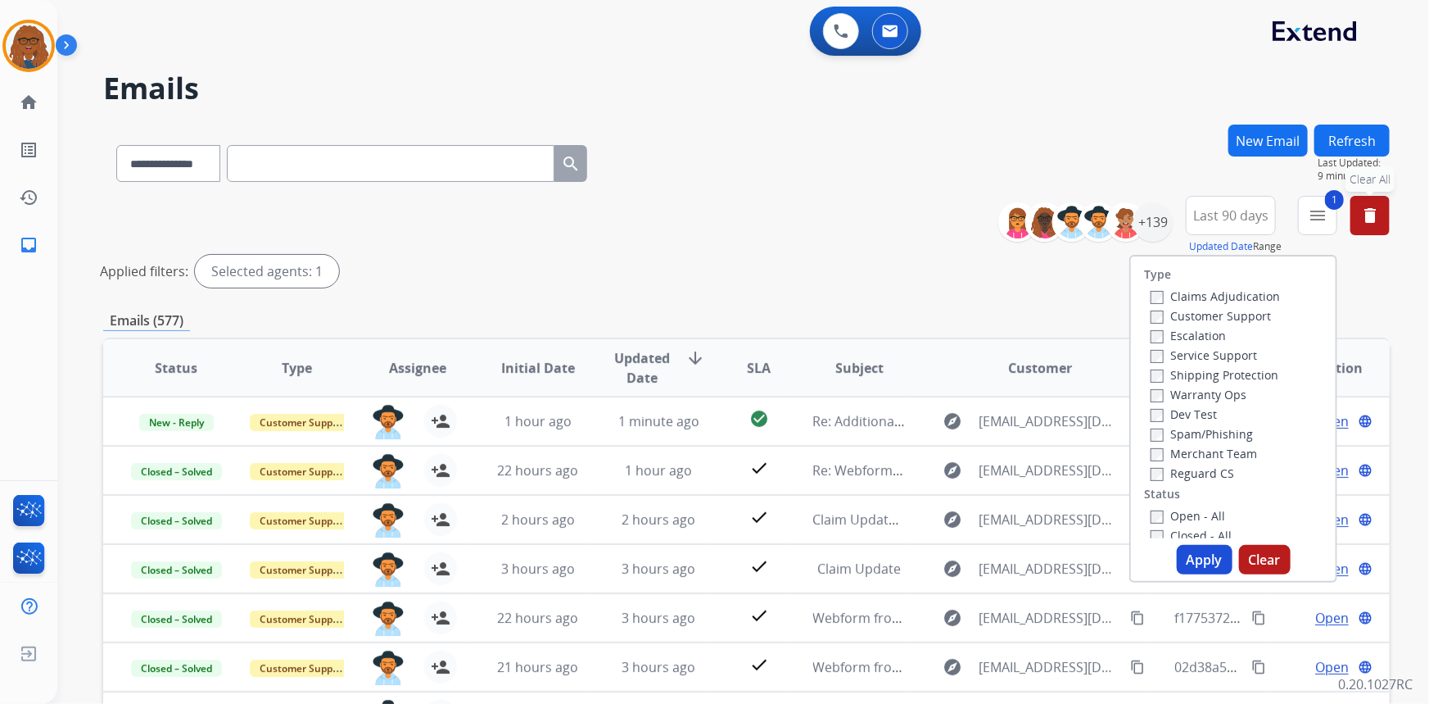
click at [1188, 550] on button "Apply" at bounding box center [1205, 559] width 56 height 29
